Goal: Book appointment/travel/reservation

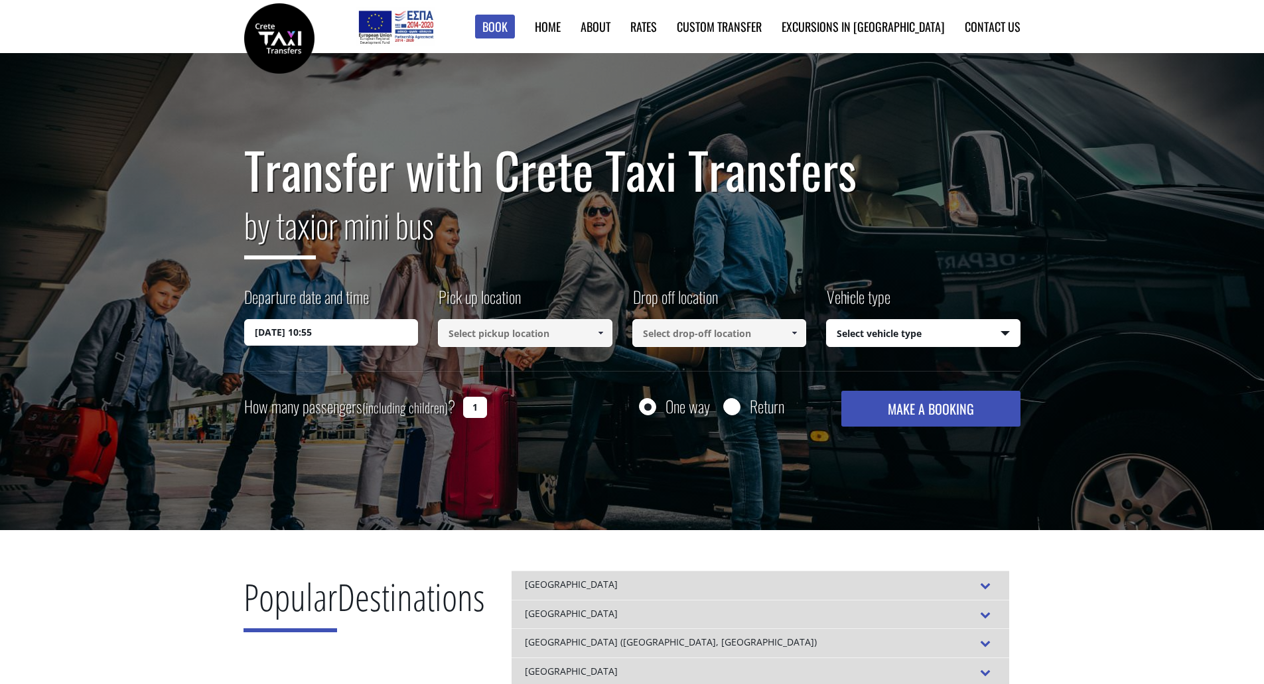
click at [488, 340] on input at bounding box center [525, 333] width 174 height 28
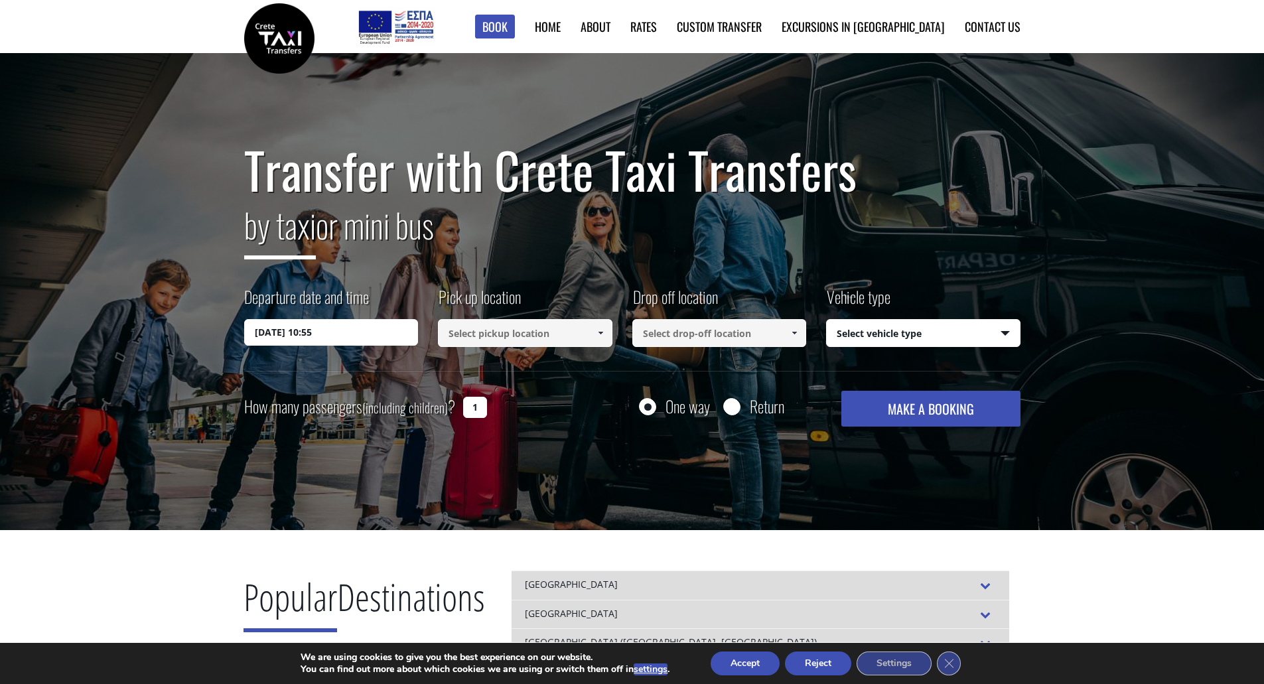
click at [600, 334] on span at bounding box center [600, 333] width 11 height 11
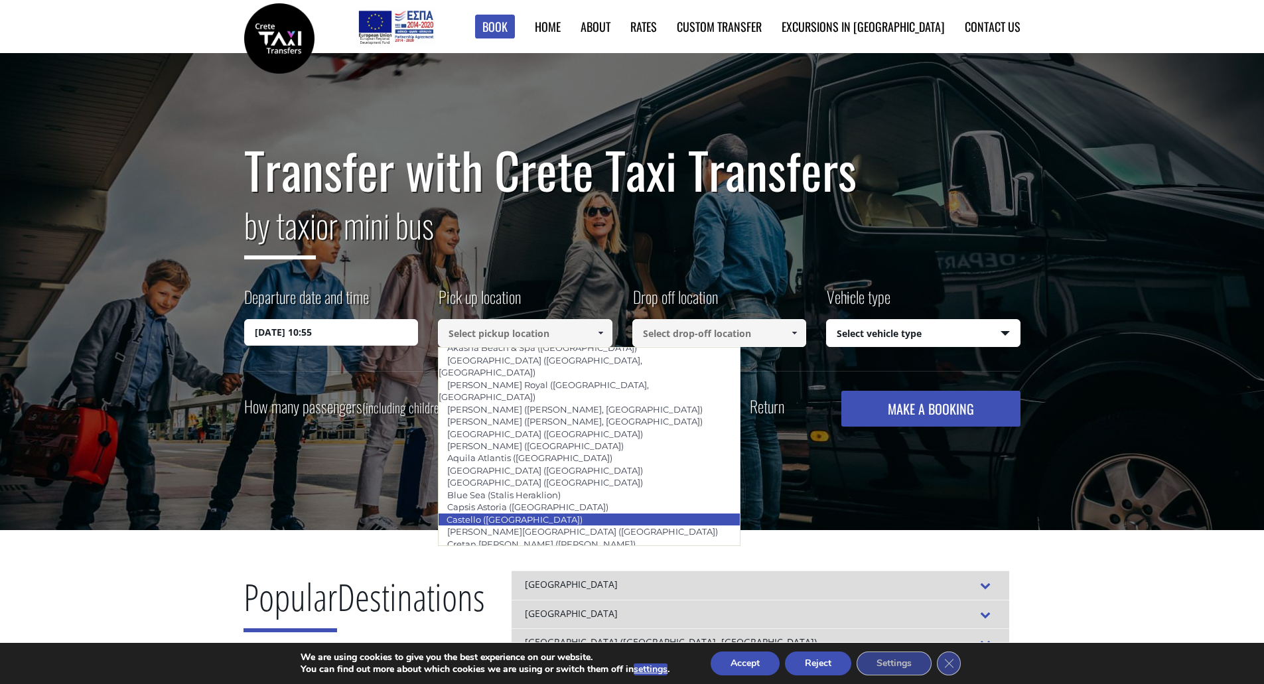
scroll to position [1261, 0]
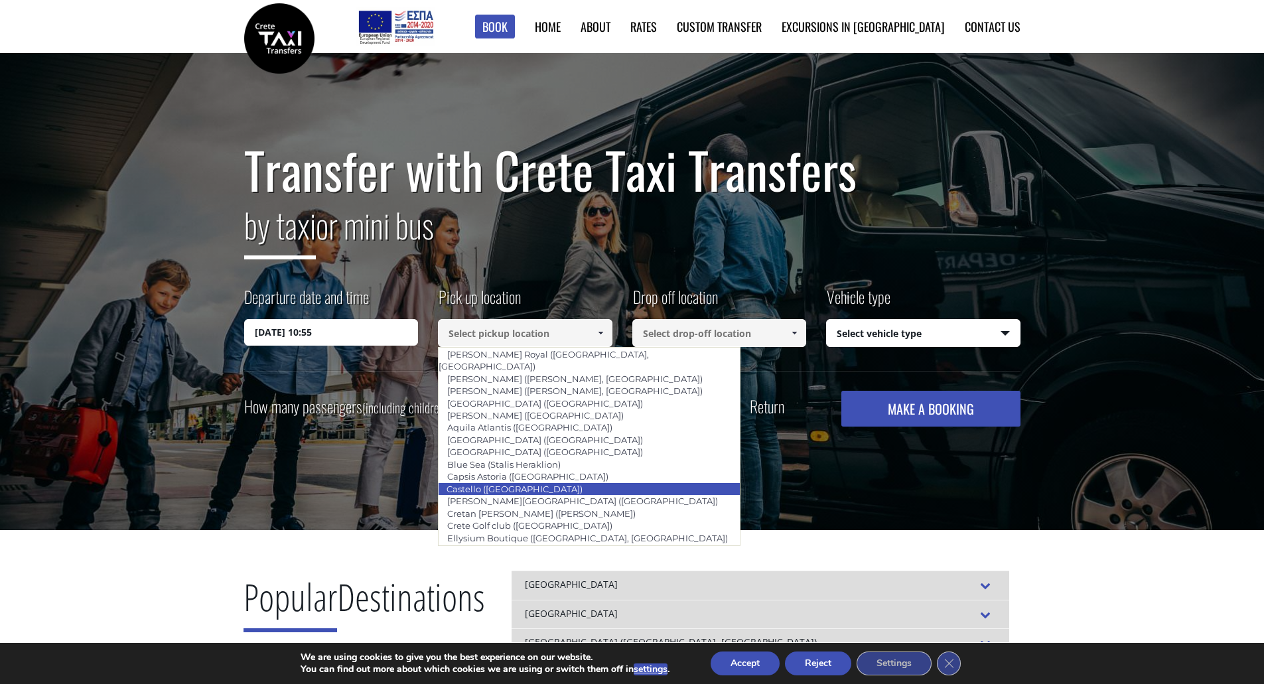
click at [554, 618] on li "Ibis Styles ([PERSON_NAME])" at bounding box center [589, 624] width 301 height 12
type input "Castello ([GEOGRAPHIC_DATA])"
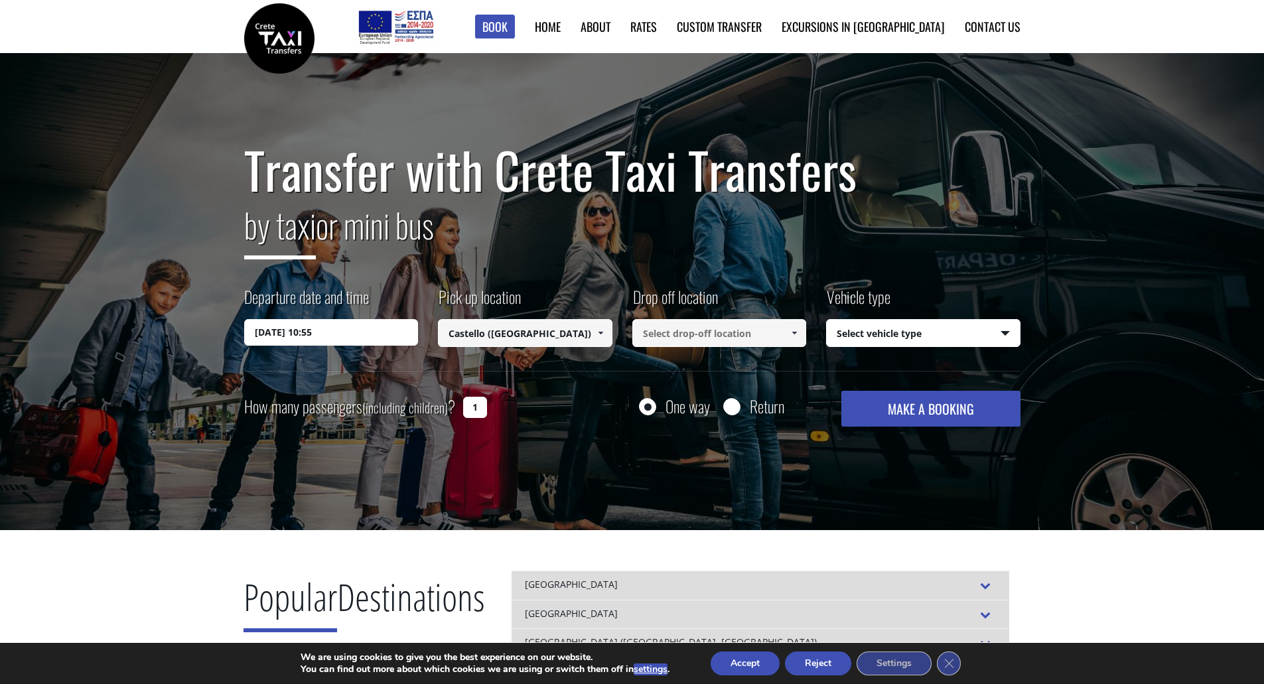
click at [727, 333] on input at bounding box center [719, 333] width 174 height 28
click at [795, 334] on span at bounding box center [794, 333] width 11 height 11
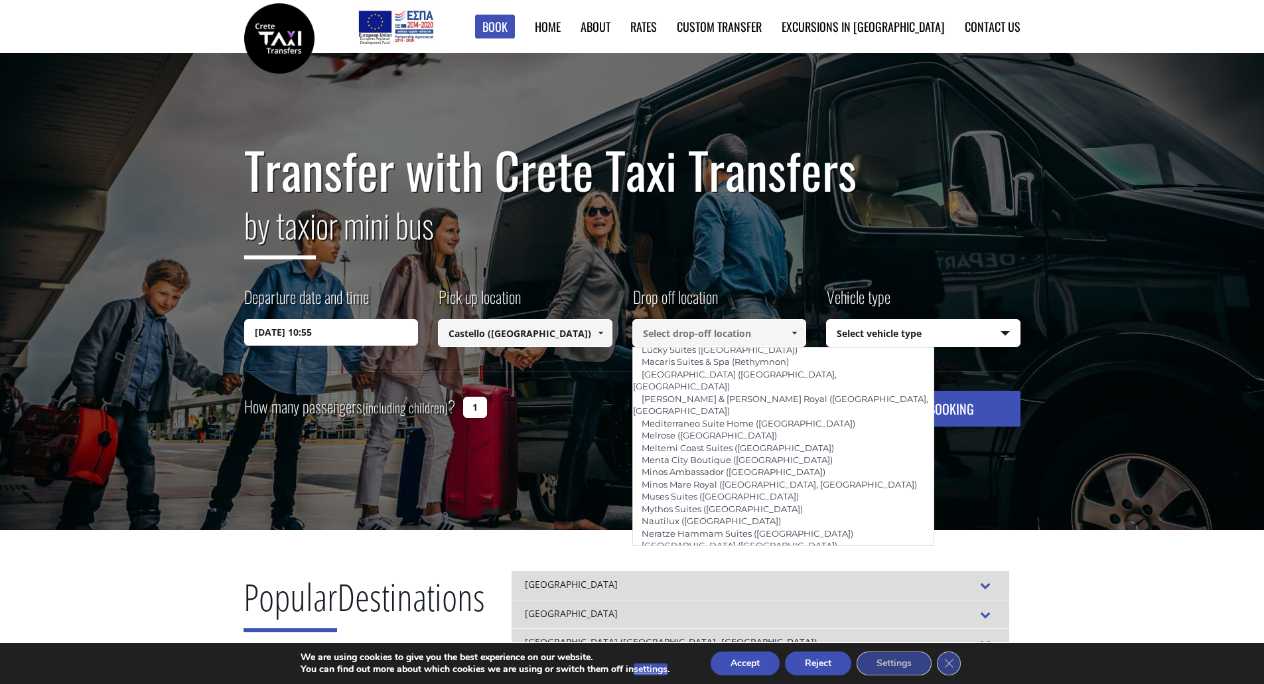
scroll to position [2948, 0]
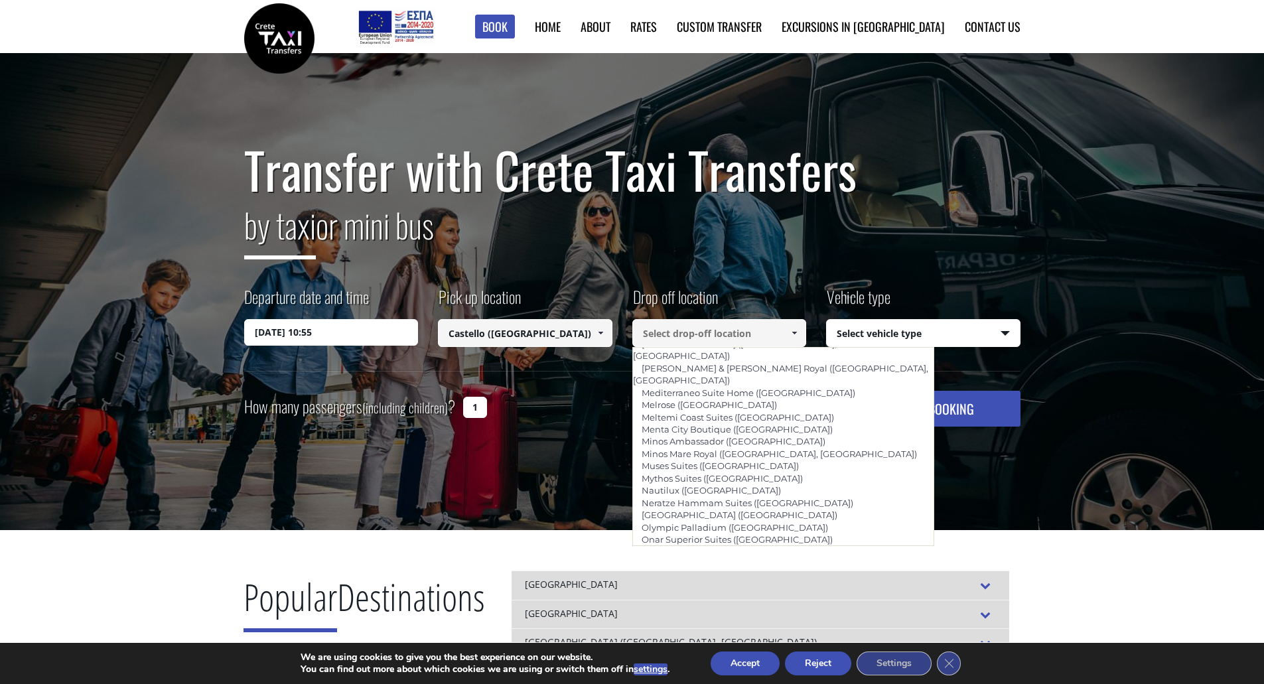
click at [853, 247] on h2 "by taxi or mini bus" at bounding box center [632, 234] width 776 height 72
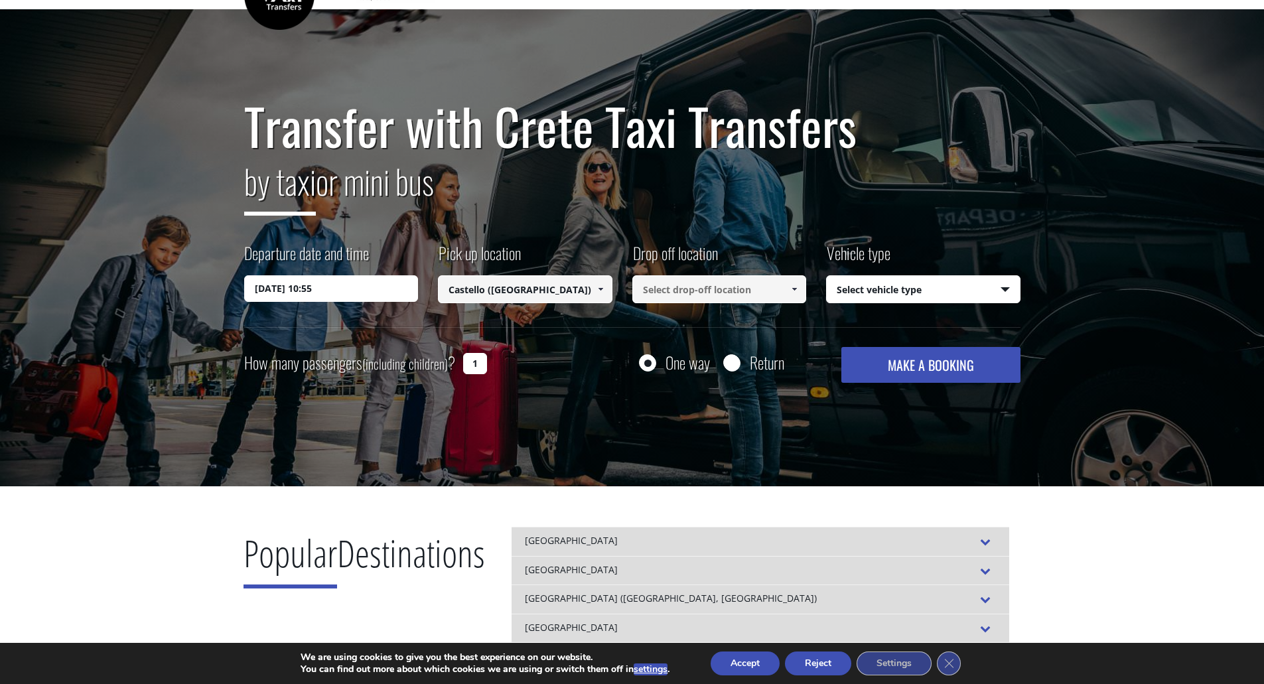
scroll to position [133, 0]
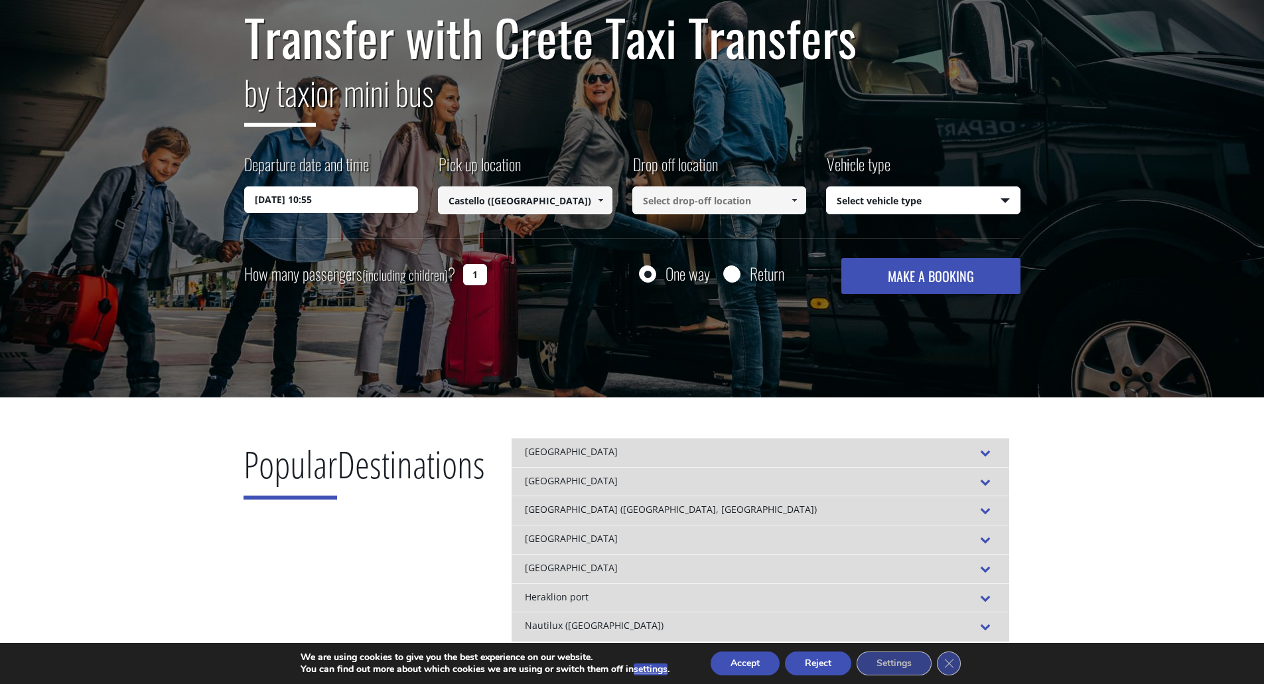
click at [741, 277] on div "Return" at bounding box center [753, 273] width 61 height 17
click at [734, 274] on input "Return" at bounding box center [731, 275] width 17 height 17
radio input "true"
type input "Castello ([GEOGRAPHIC_DATA])"
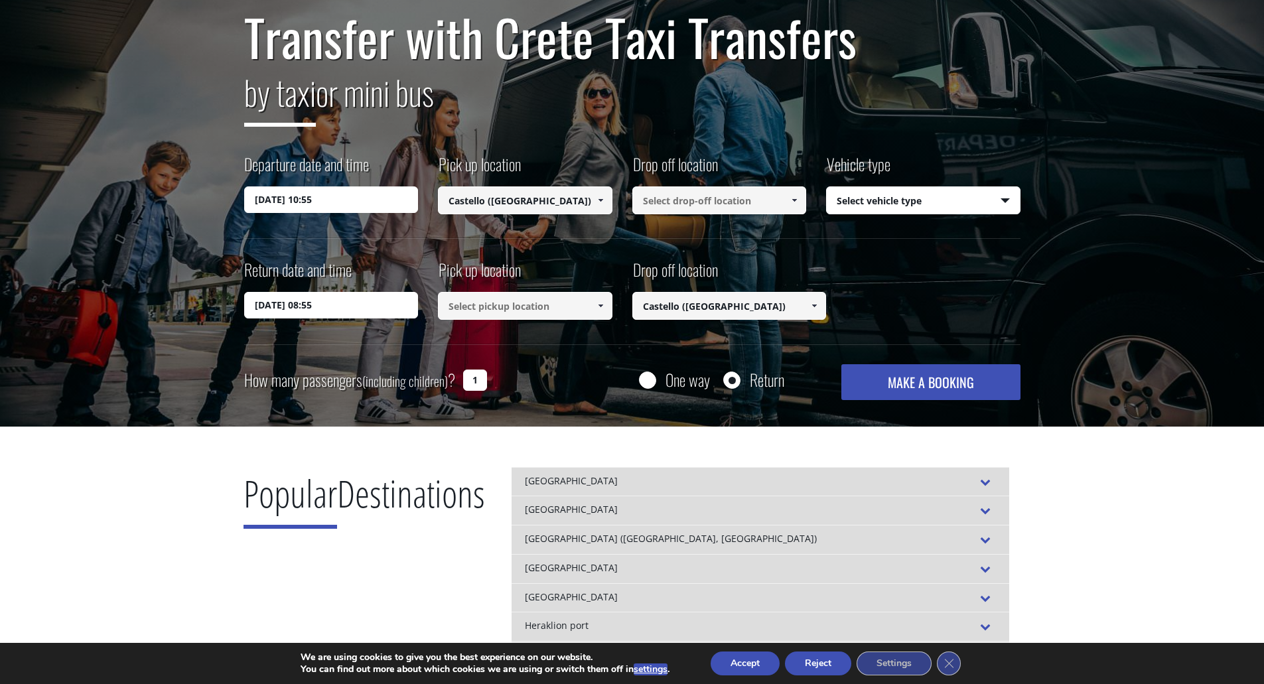
click at [705, 214] on input at bounding box center [719, 200] width 174 height 28
click at [713, 203] on input at bounding box center [719, 200] width 174 height 28
click at [778, 199] on input at bounding box center [719, 200] width 174 height 28
